Goal: Find specific page/section: Find specific page/section

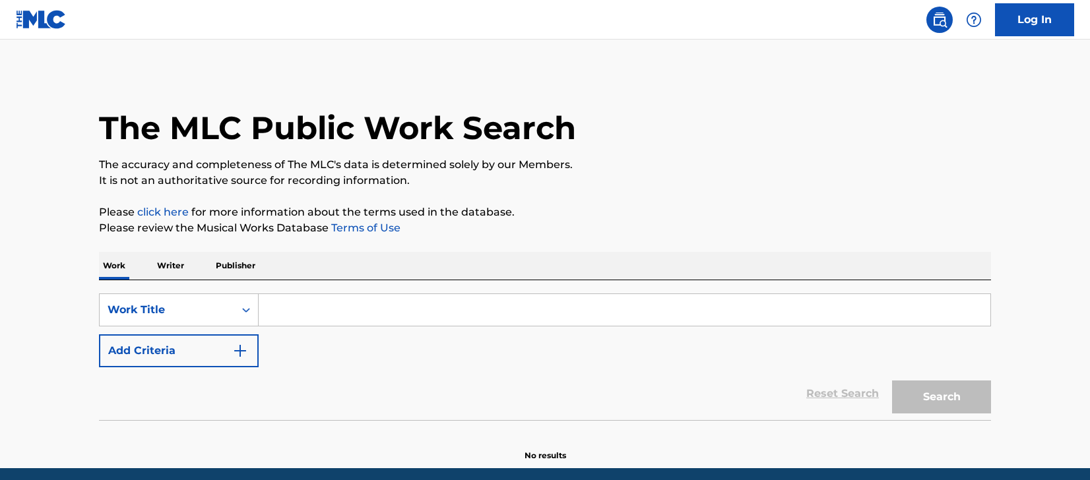
click at [365, 315] on input "Search Form" at bounding box center [625, 310] width 732 height 32
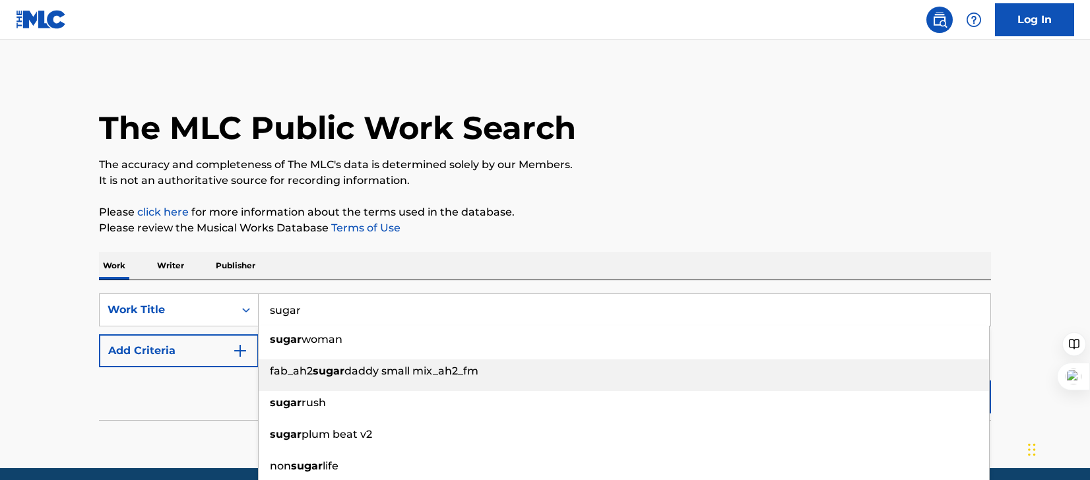
type input "sugar"
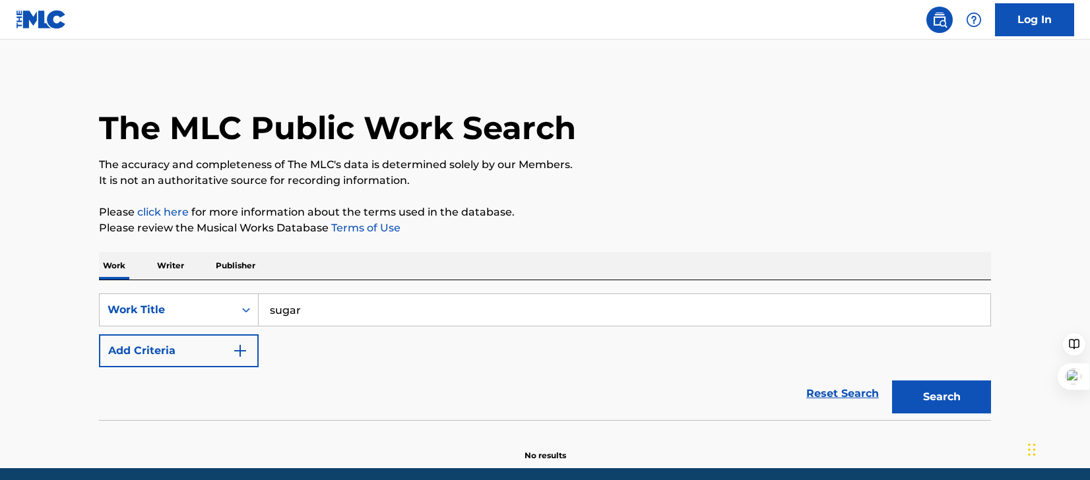
click at [189, 366] on button "Add Criteria" at bounding box center [179, 351] width 160 height 33
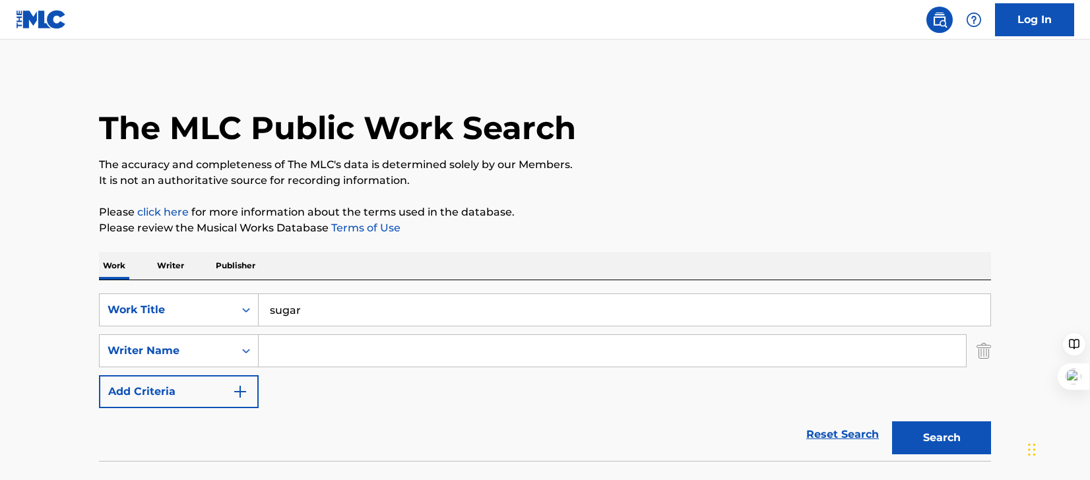
click at [333, 342] on input "Search Form" at bounding box center [612, 351] width 707 height 32
type input "hindlin"
click at [915, 436] on button "Search" at bounding box center [941, 438] width 99 height 33
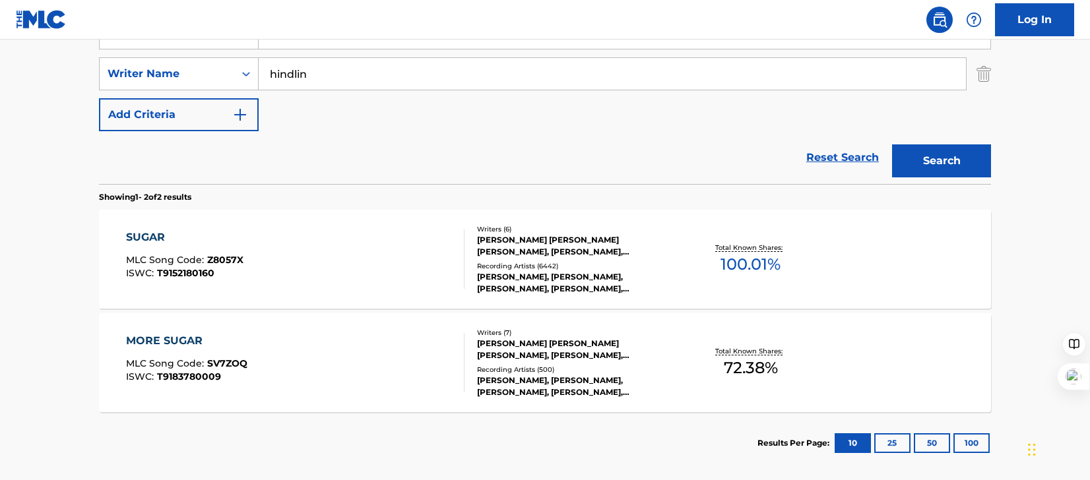
scroll to position [320, 0]
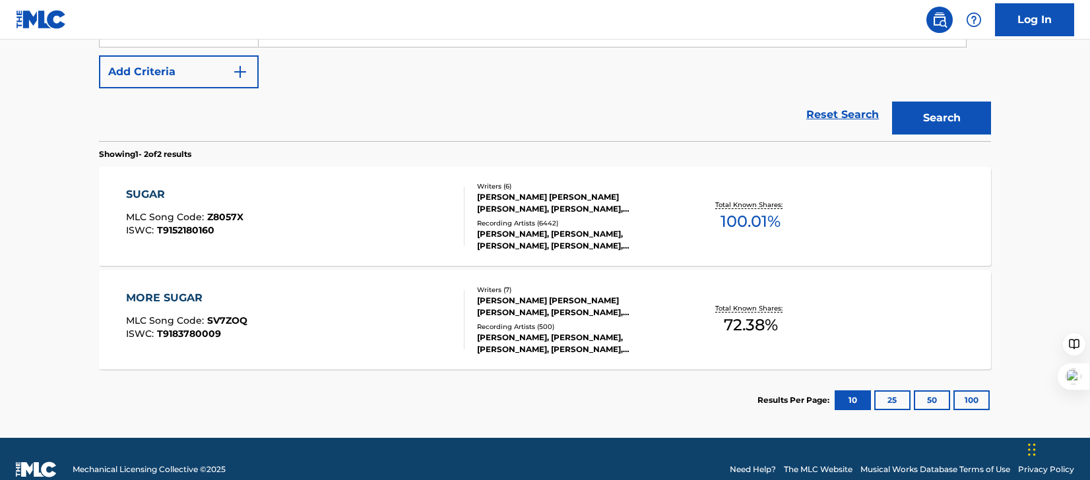
click at [342, 218] on div "SUGAR MLC Song Code : Z8057X ISWC : T9152180160" at bounding box center [295, 216] width 339 height 59
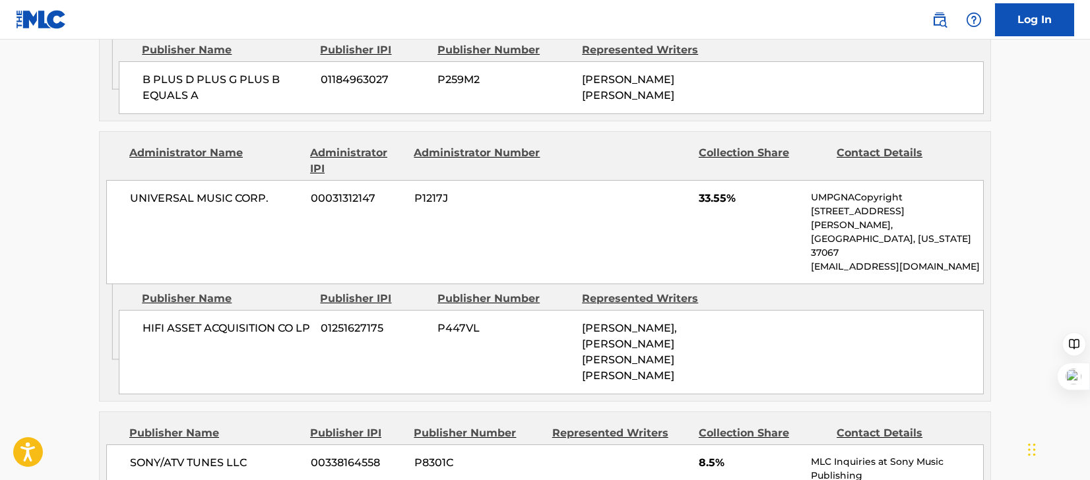
scroll to position [994, 0]
